Goal: Task Accomplishment & Management: Use online tool/utility

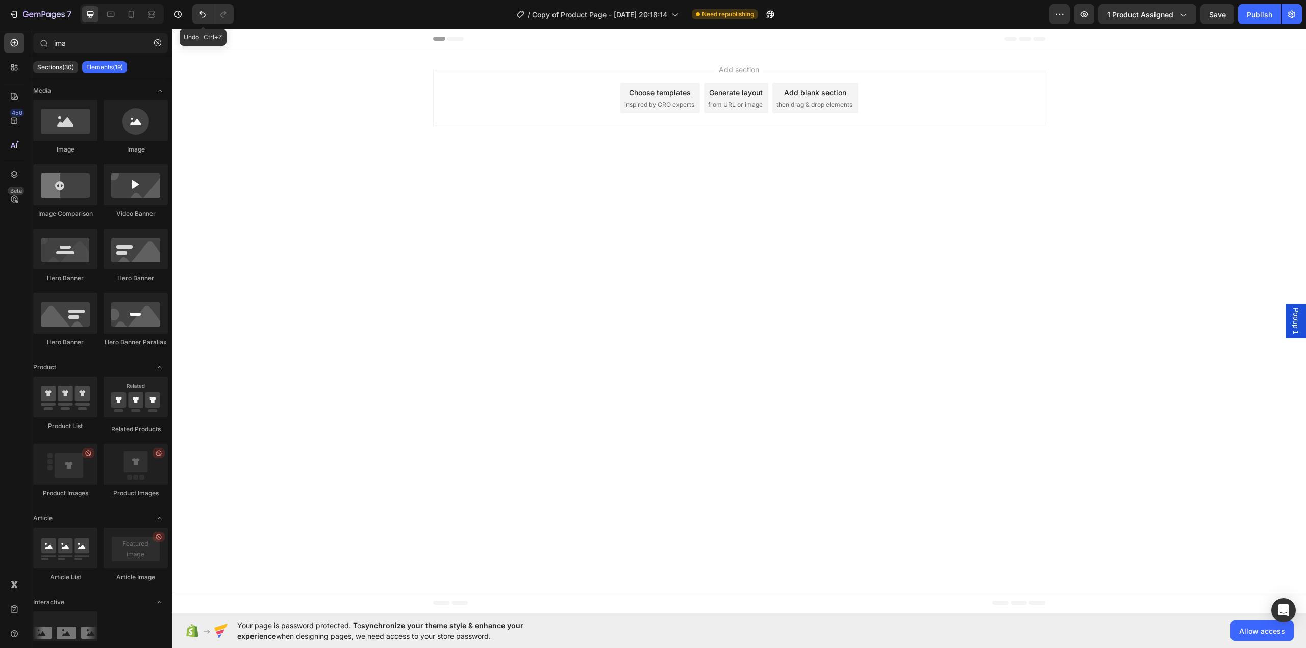
click at [360, 84] on div "Add section Choose templates inspired by CRO experts Generate layout from URL o…" at bounding box center [739, 99] width 1134 height 101
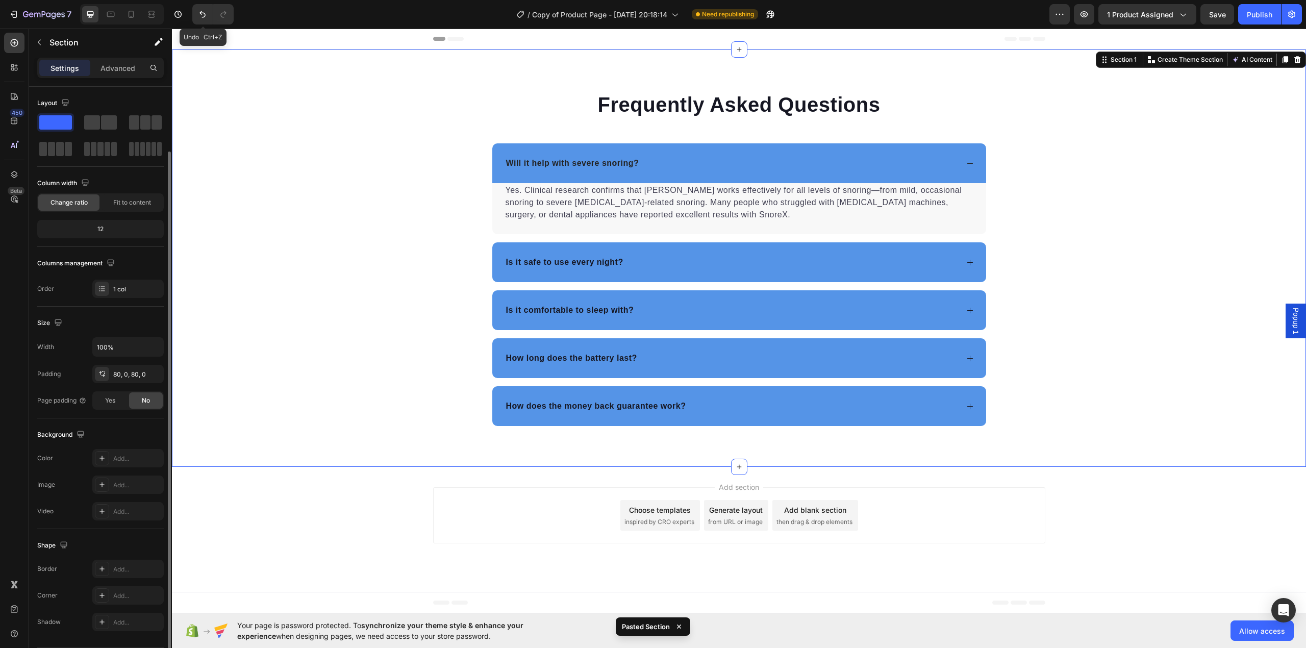
scroll to position [33, 0]
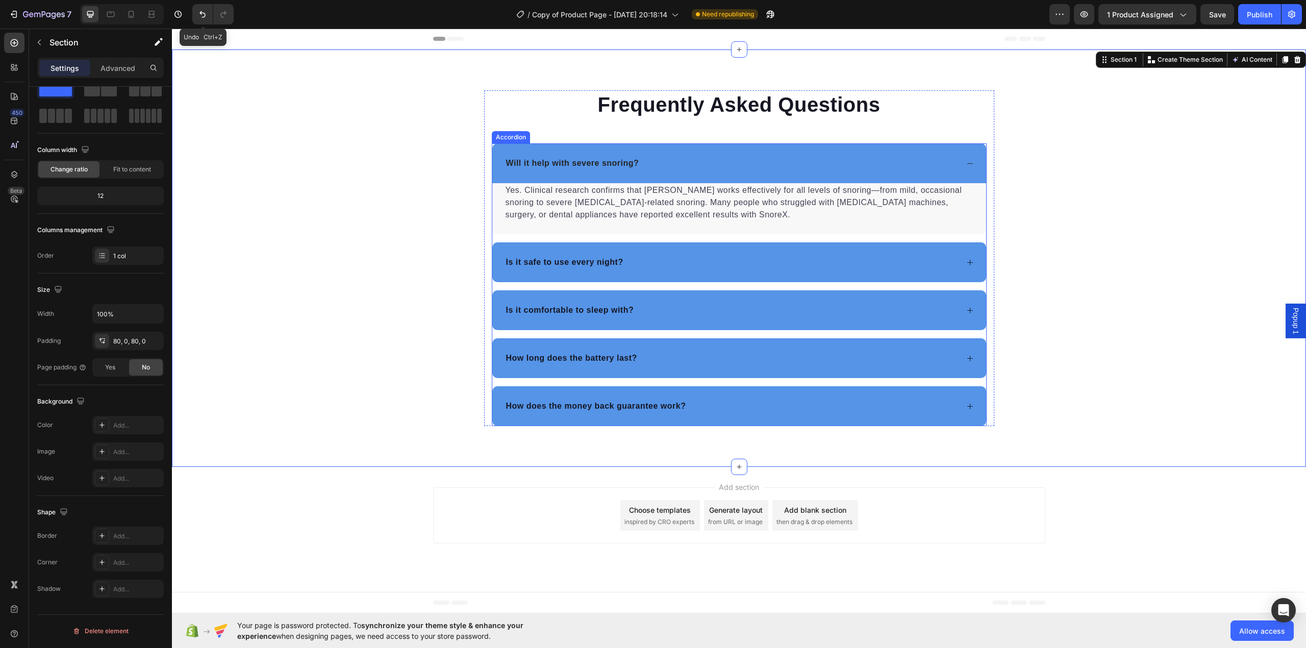
click at [495, 191] on div "Yes. Clinical research confirms that [PERSON_NAME] works effectively for all le…" at bounding box center [739, 208] width 494 height 51
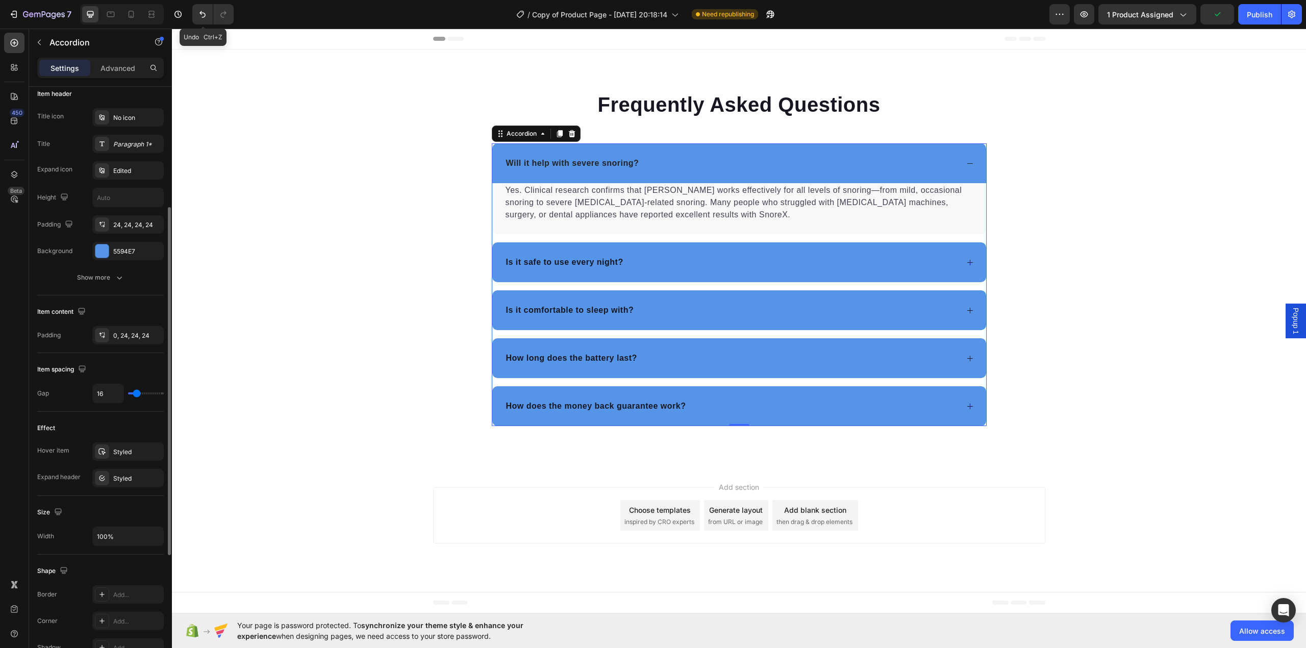
scroll to position [272, 0]
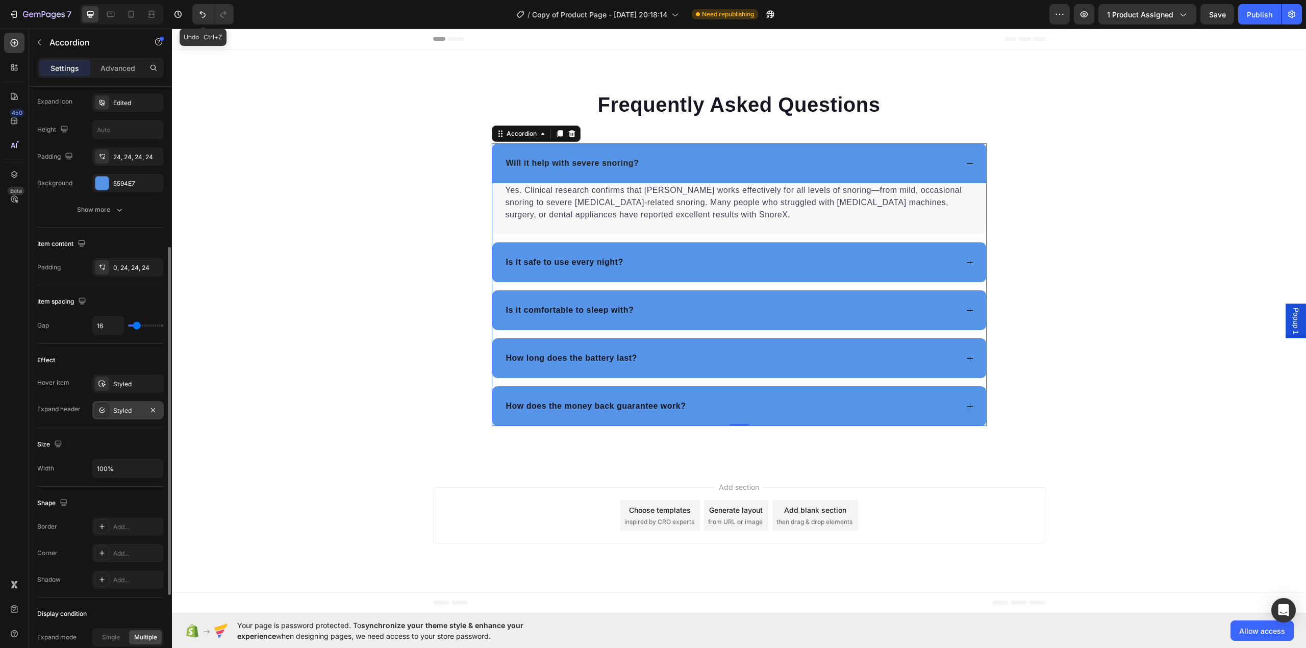
click at [101, 414] on icon at bounding box center [102, 410] width 8 height 8
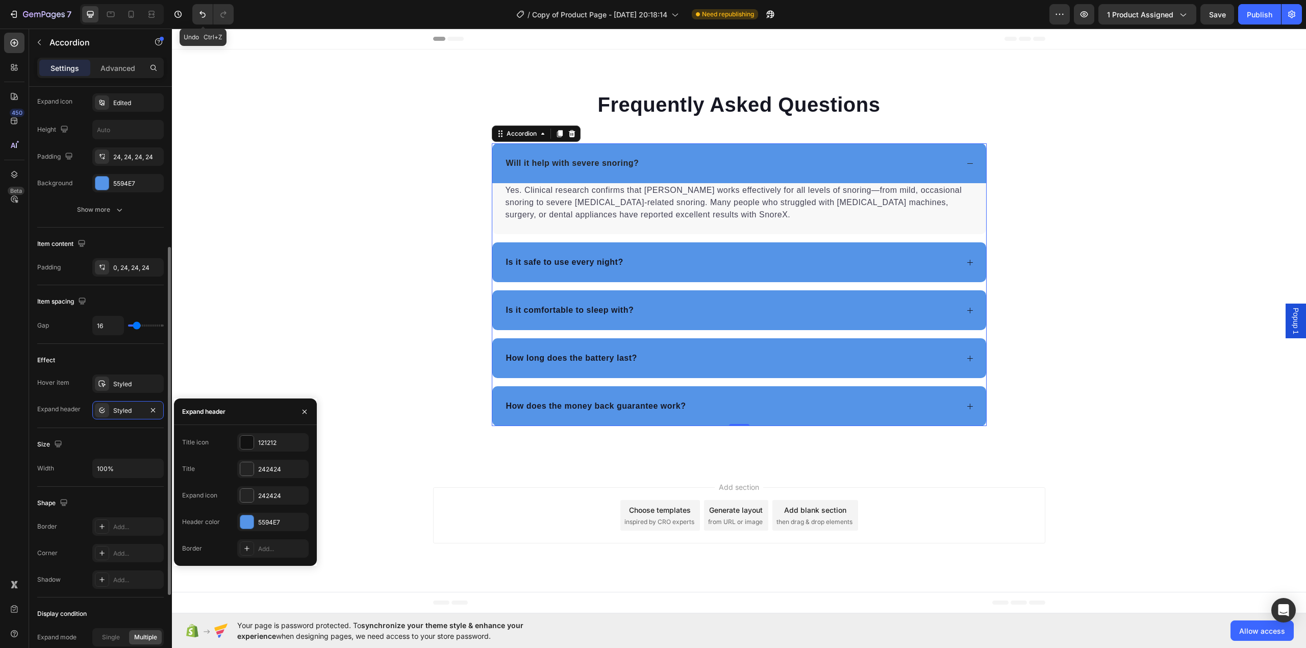
click at [76, 439] on div "Size" at bounding box center [100, 444] width 127 height 16
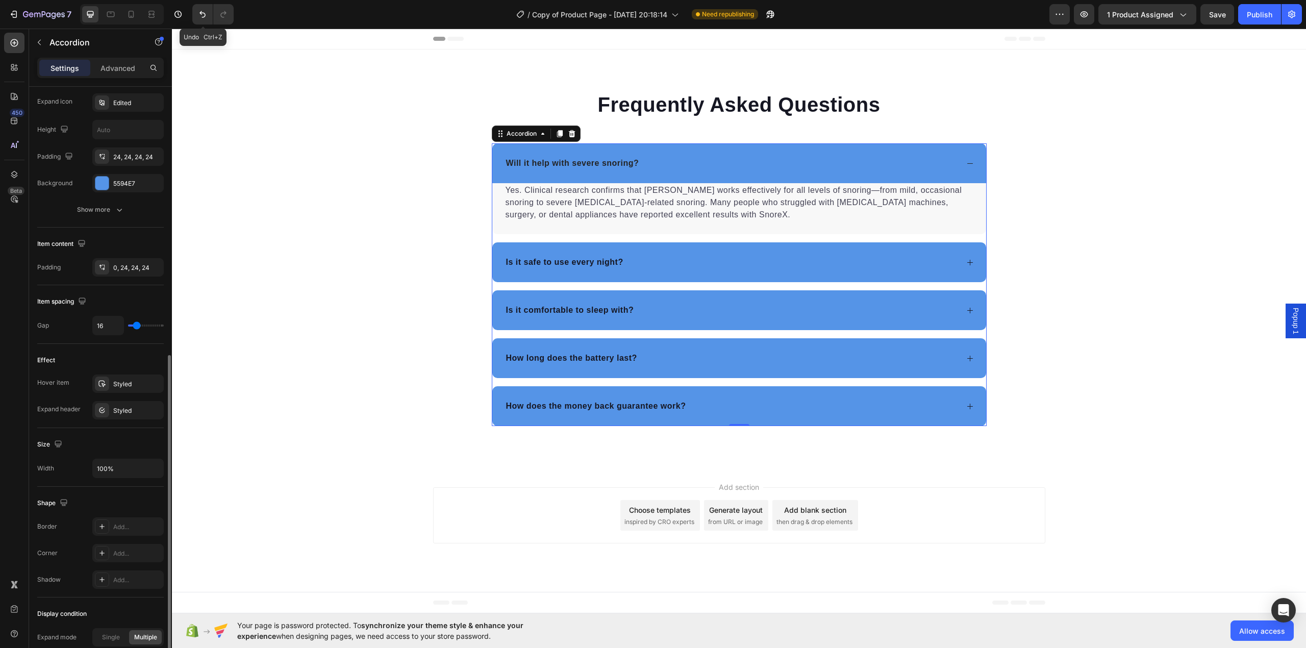
scroll to position [408, 0]
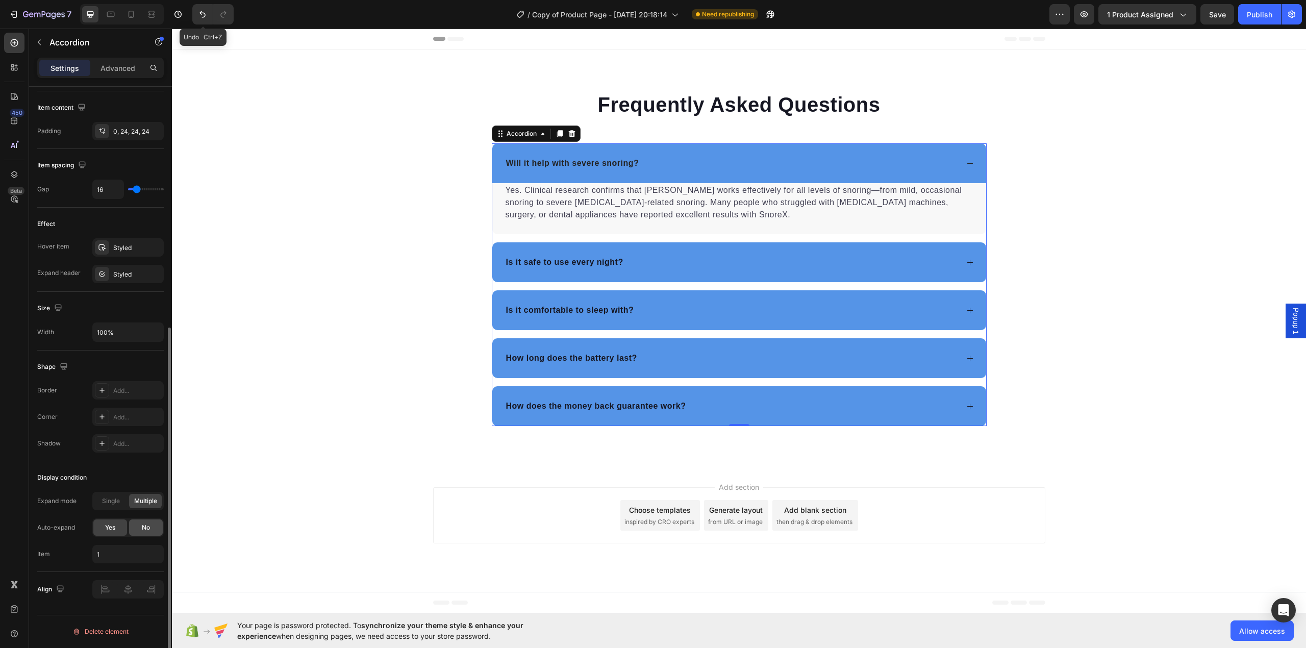
click at [145, 531] on span "No" at bounding box center [146, 527] width 8 height 9
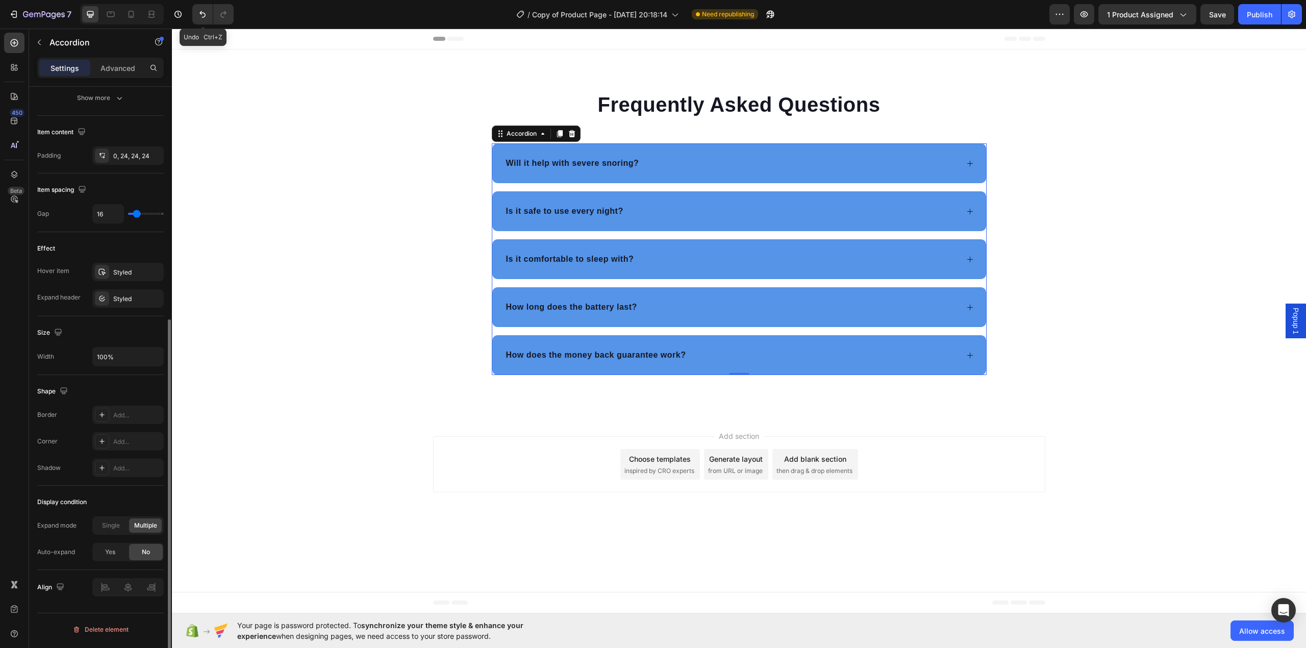
scroll to position [384, 0]
click at [976, 164] on div "Will it help with severe snoring?" at bounding box center [739, 163] width 494 height 40
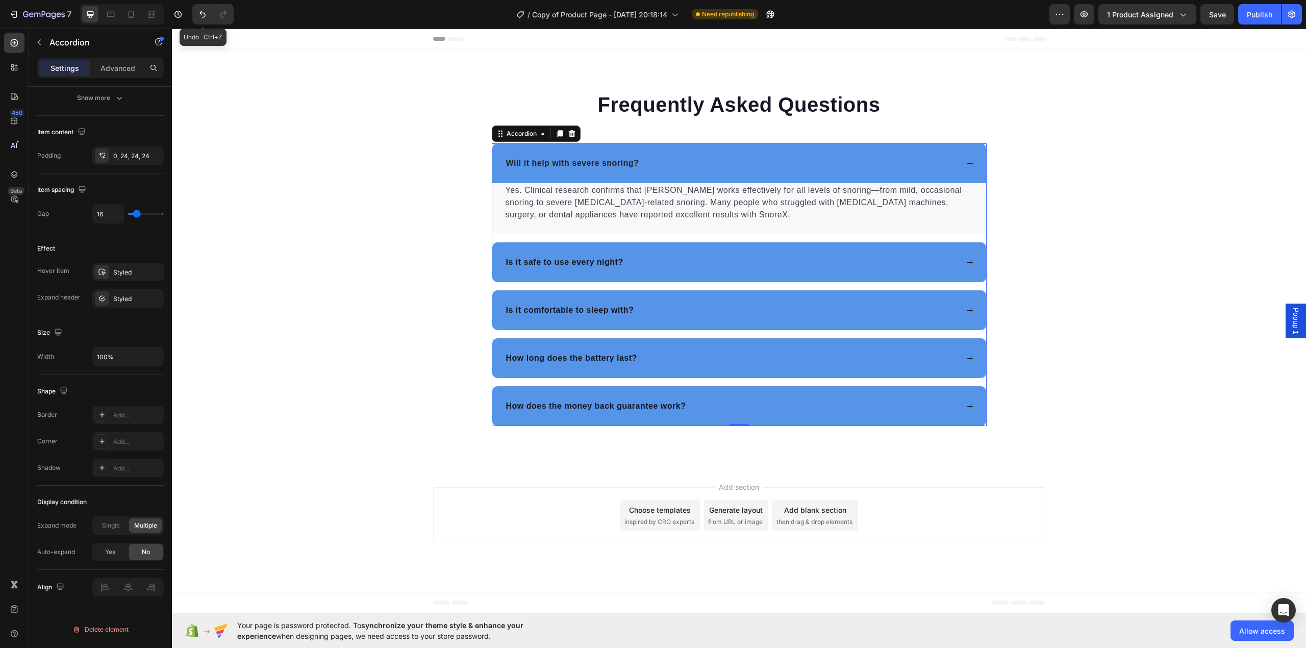
click at [976, 164] on div "Will it help with severe snoring?" at bounding box center [739, 163] width 494 height 40
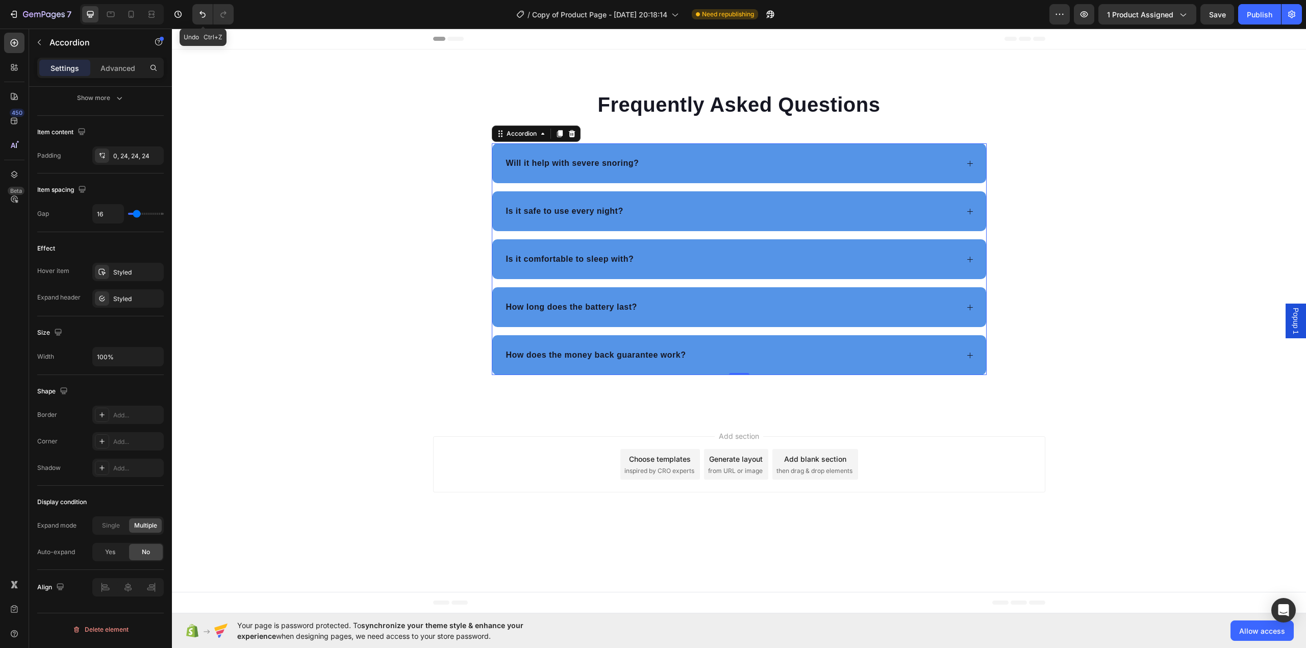
click at [966, 218] on div "Is it safe to use every night?" at bounding box center [739, 211] width 494 height 40
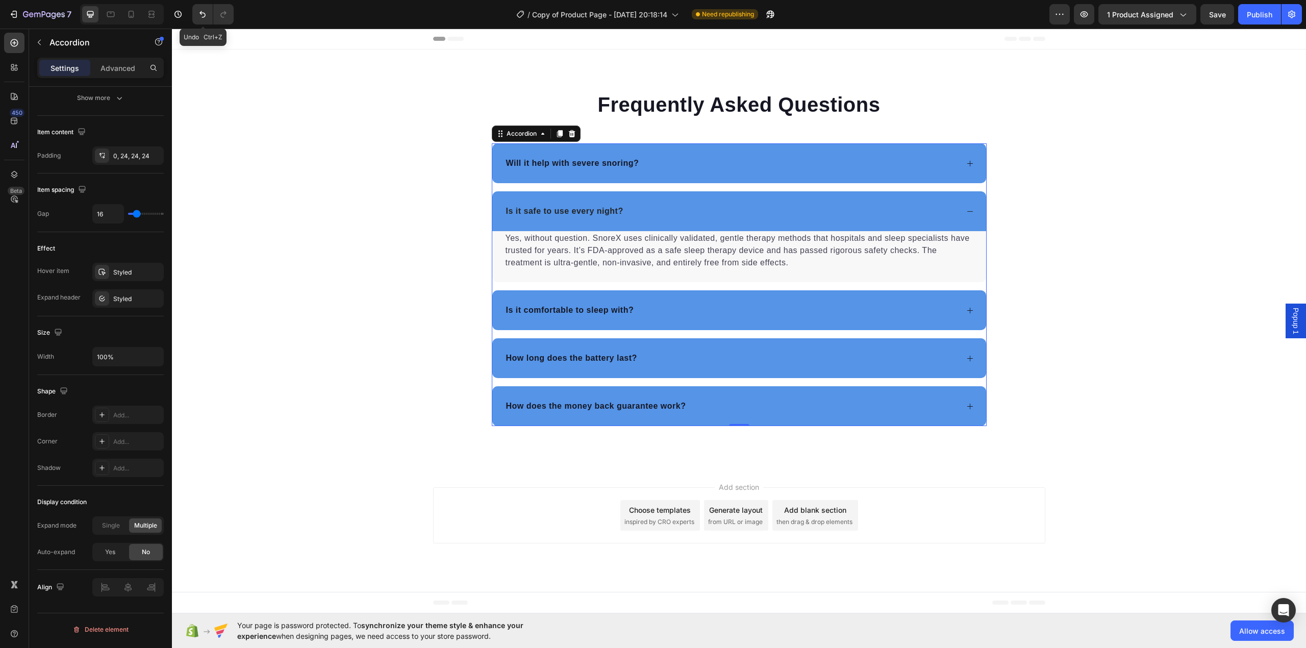
click at [966, 218] on div "Is it safe to use every night?" at bounding box center [739, 211] width 494 height 40
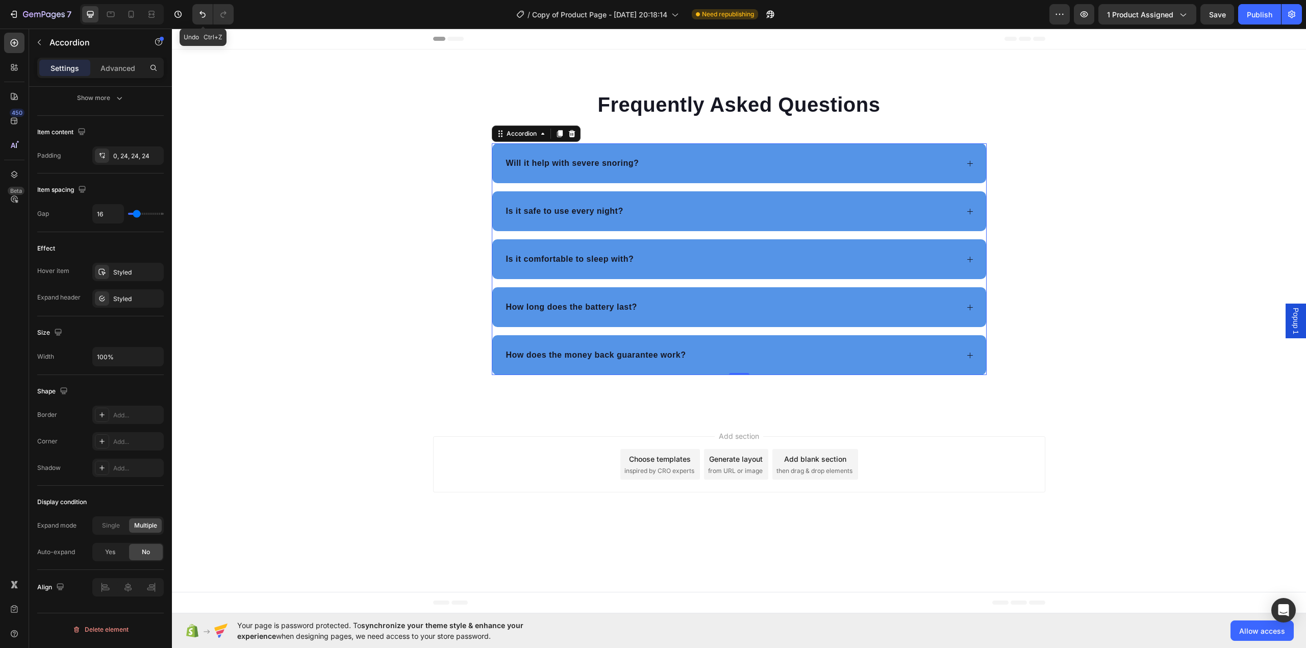
click at [121, 9] on div at bounding box center [122, 14] width 84 height 20
click at [129, 7] on div at bounding box center [131, 14] width 16 height 16
type input "14"
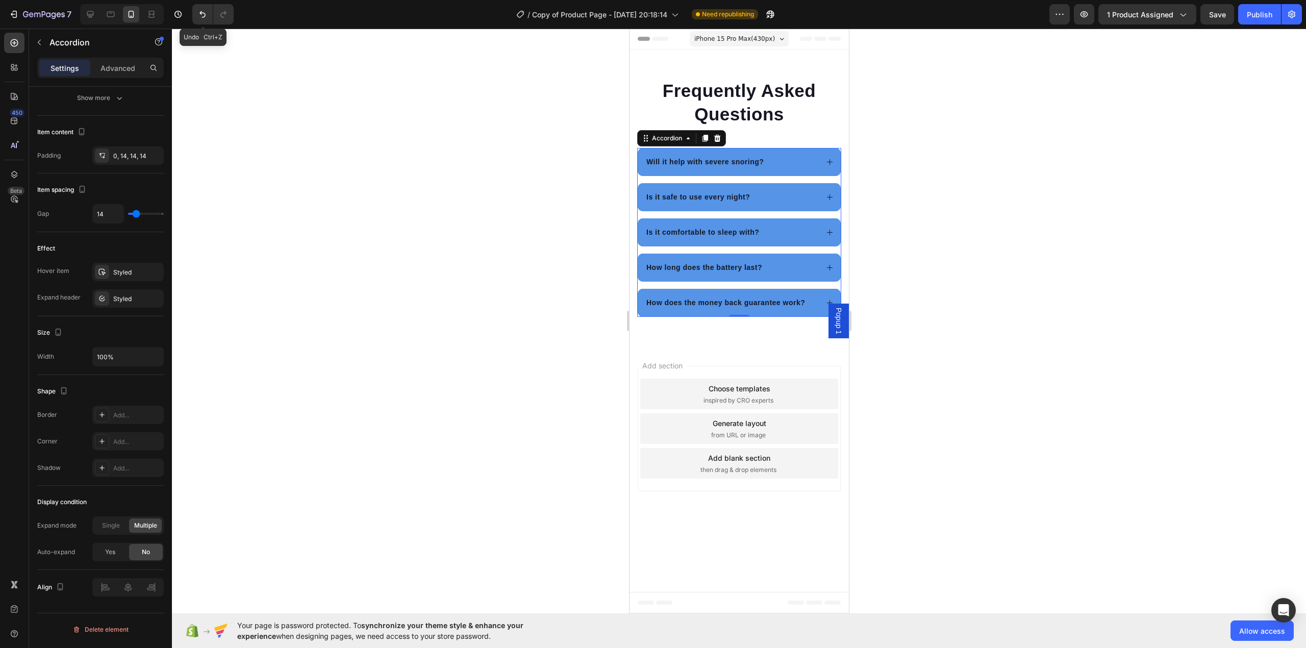
click at [826, 197] on icon at bounding box center [830, 197] width 8 height 8
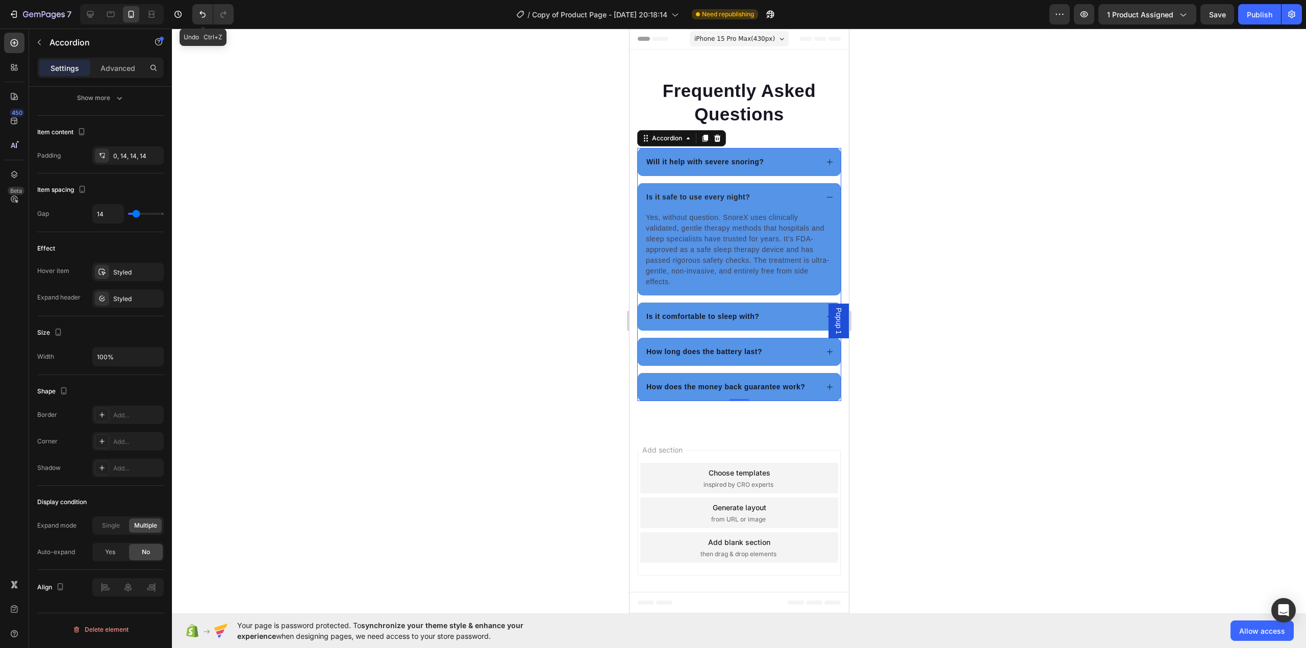
click at [826, 197] on icon at bounding box center [830, 197] width 8 height 8
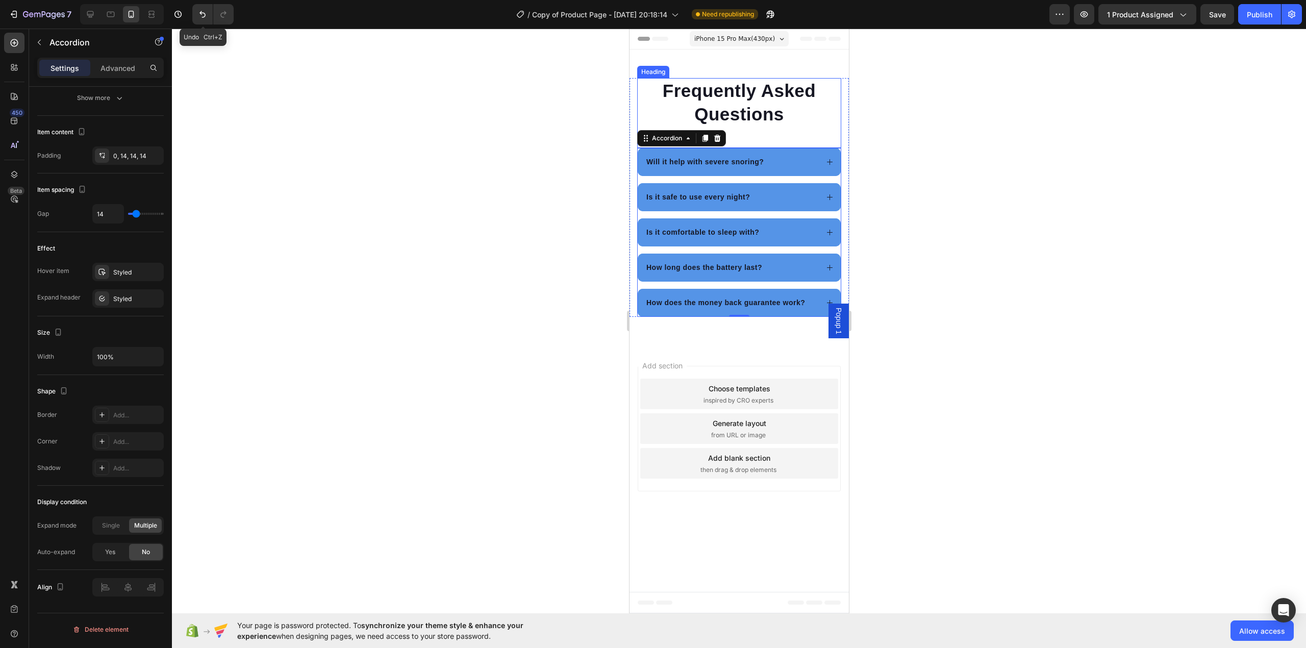
click at [830, 117] on p "Frequently Asked Questions" at bounding box center [739, 102] width 202 height 46
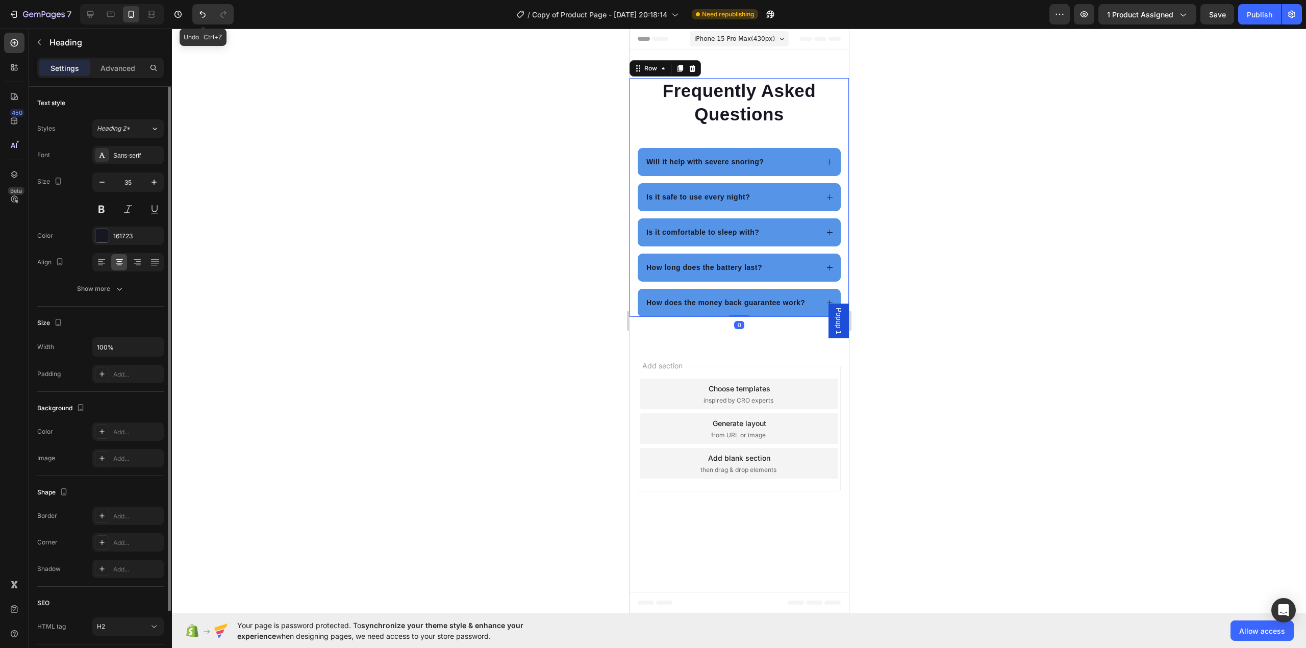
click at [847, 103] on div "Frequently Asked Questions Heading Will it help with severe snoring? Is it safe…" at bounding box center [738, 197] width 219 height 239
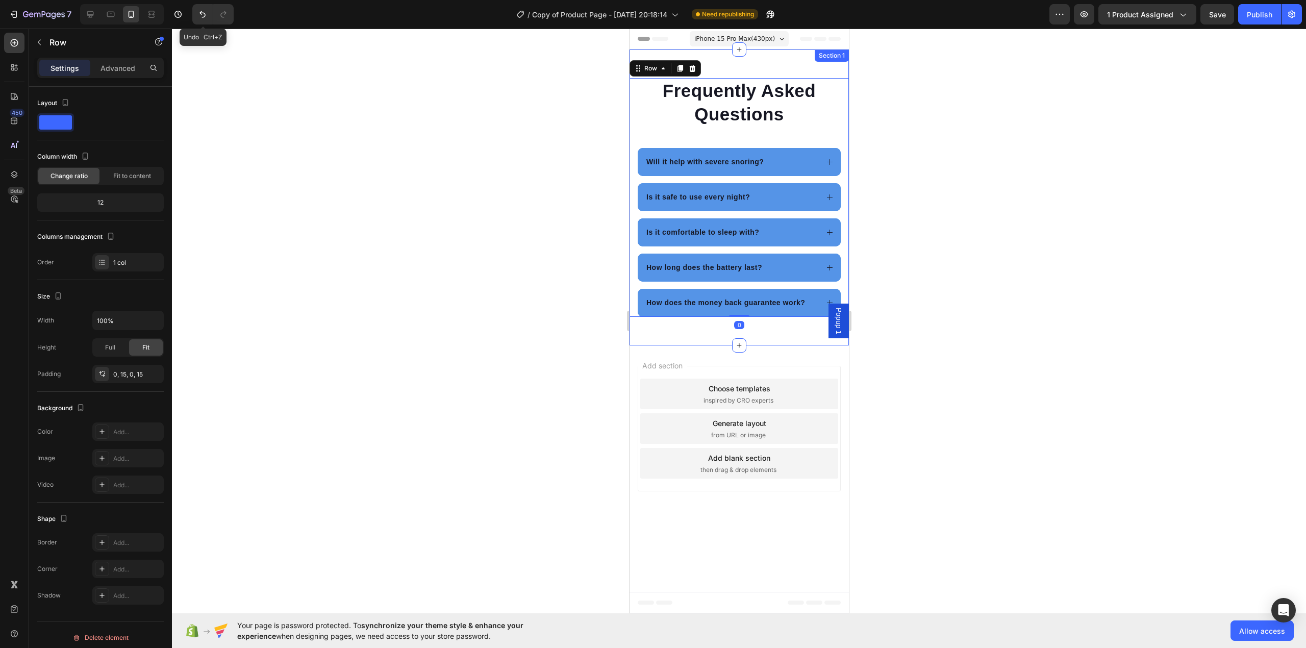
click at [846, 69] on div "Frequently Asked Questions Heading Will it help with severe snoring? Is it safe…" at bounding box center [738, 197] width 219 height 296
click at [838, 56] on icon at bounding box center [840, 60] width 8 height 8
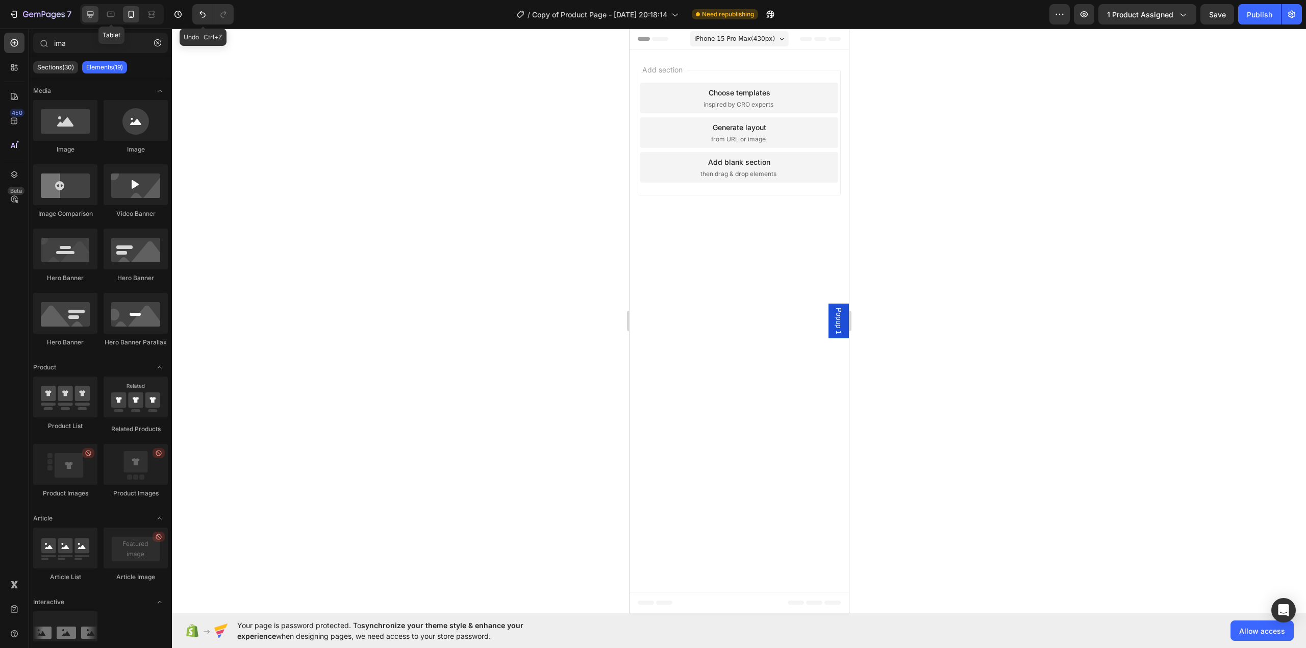
click at [96, 13] on div at bounding box center [90, 14] width 16 height 16
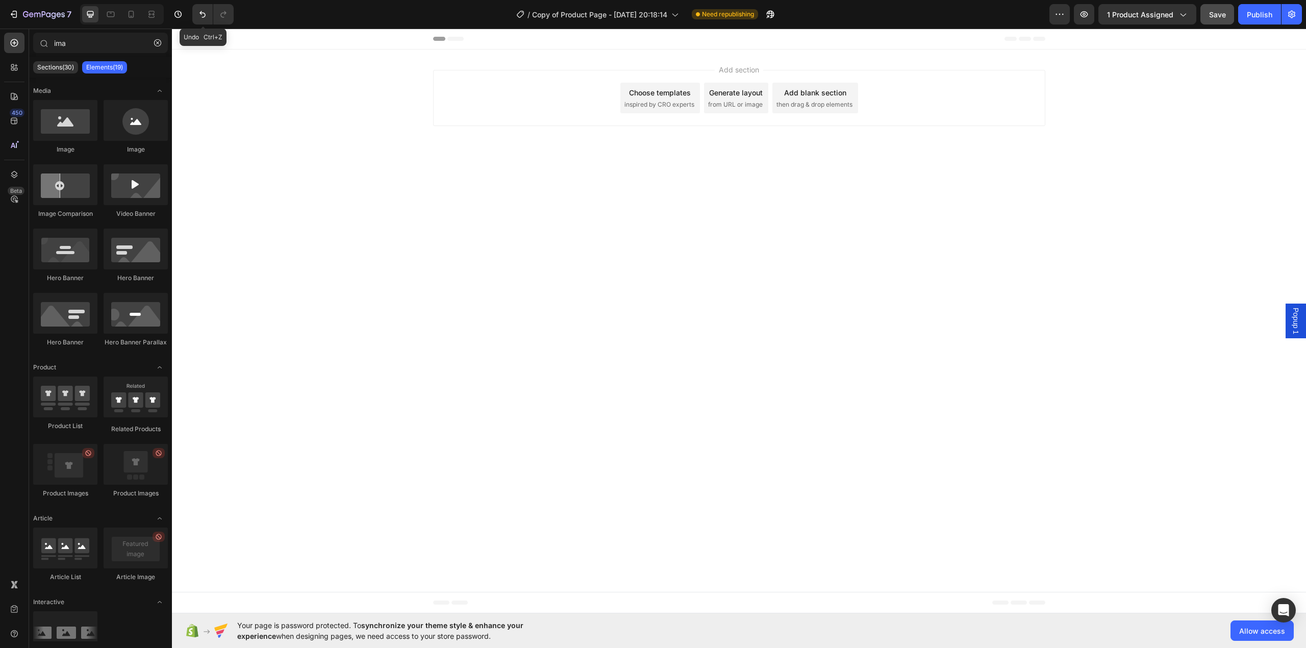
click at [1230, 13] on button "Save" at bounding box center [1218, 14] width 34 height 20
click at [55, 20] on button "7" at bounding box center [40, 14] width 72 height 20
